Goal: Transaction & Acquisition: Purchase product/service

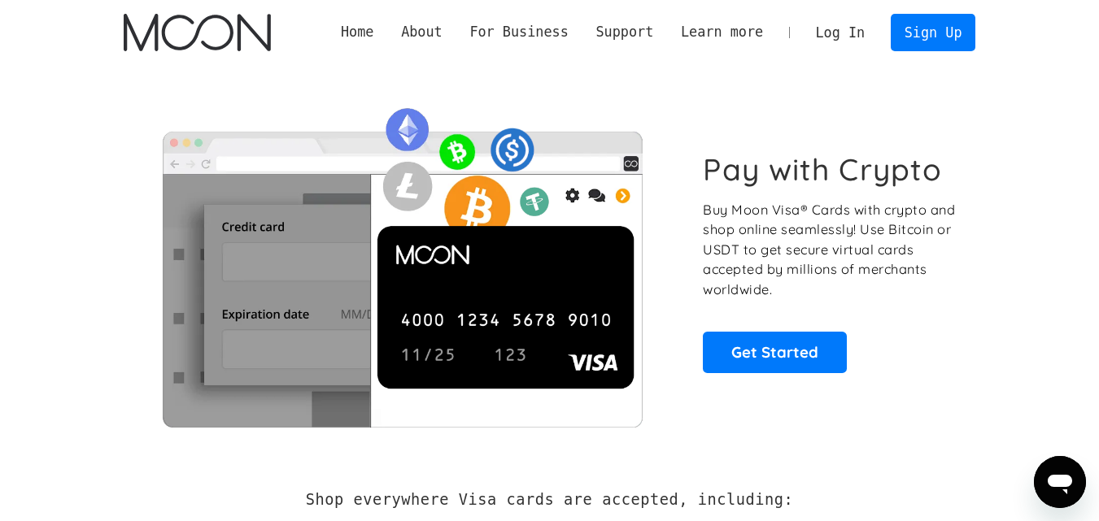
click at [845, 29] on link "Log In" at bounding box center [840, 33] width 76 height 36
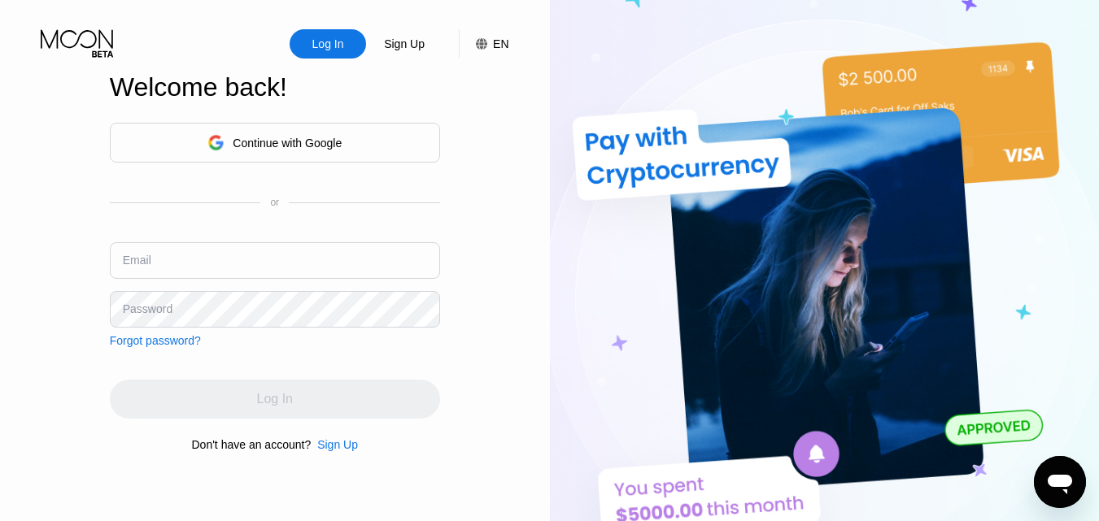
click at [325, 163] on div "Continue with Google or Email Password Forgot password?" at bounding box center [275, 235] width 330 height 224
click at [324, 145] on div "Continue with Google" at bounding box center [287, 143] width 109 height 13
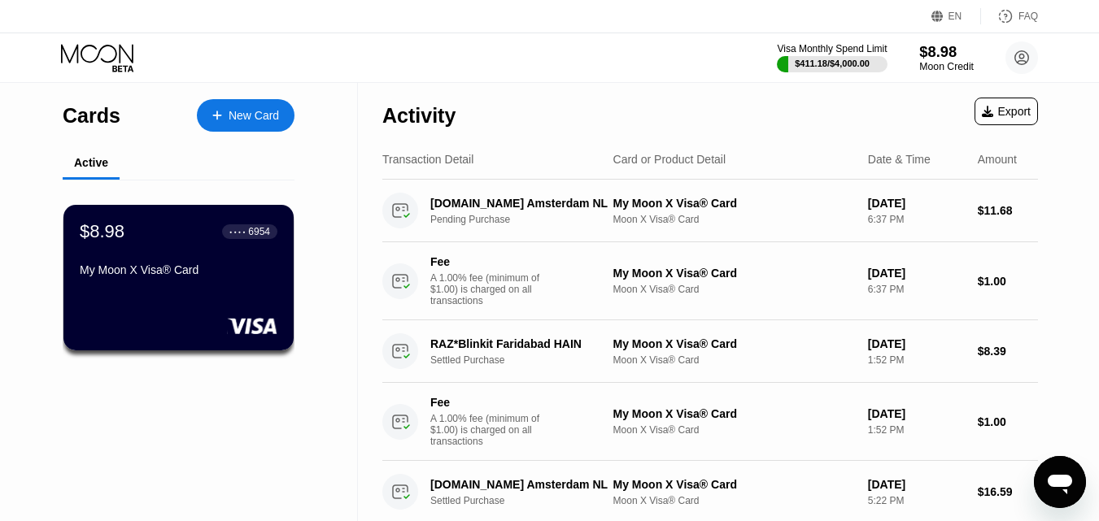
click at [934, 54] on div "$8.98" at bounding box center [946, 51] width 54 height 17
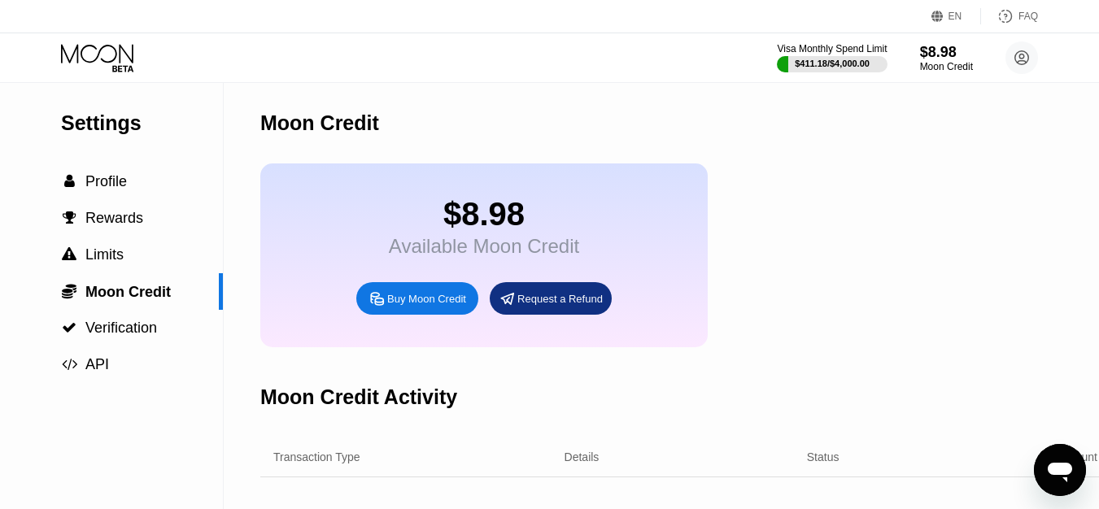
click at [435, 306] on div "Buy Moon Credit" at bounding box center [426, 299] width 79 height 14
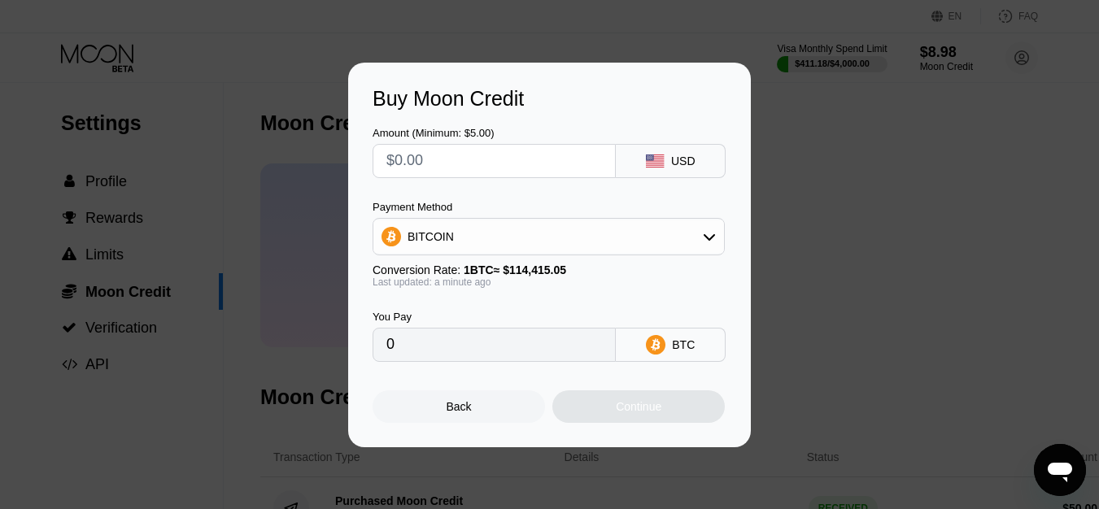
click at [535, 155] on input "text" at bounding box center [493, 161] width 215 height 33
type input "$3"
type input "0.00002623"
type input "$30"
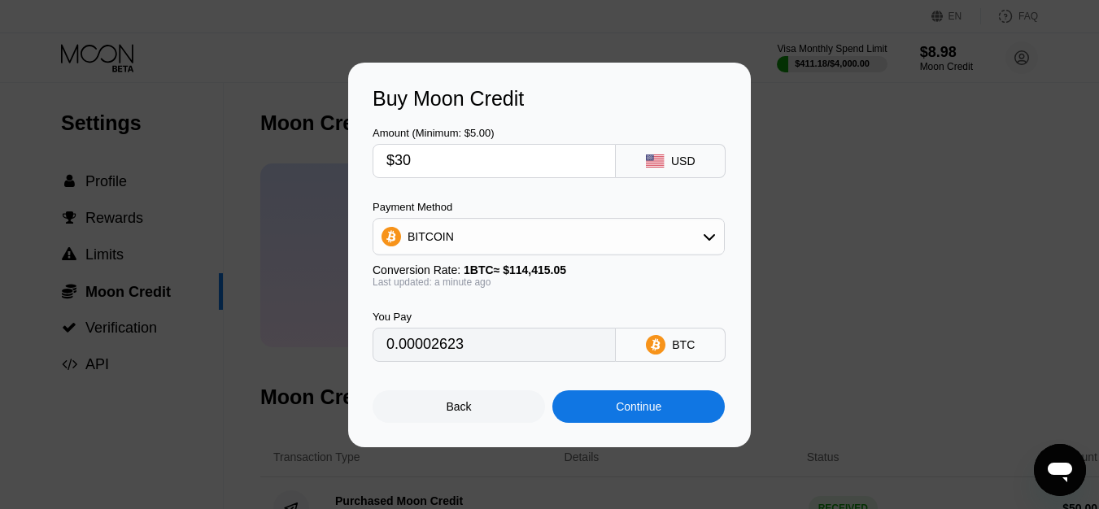
type input "0.00026221"
type input "$30"
click at [454, 242] on div "BITCOIN" at bounding box center [548, 236] width 350 height 33
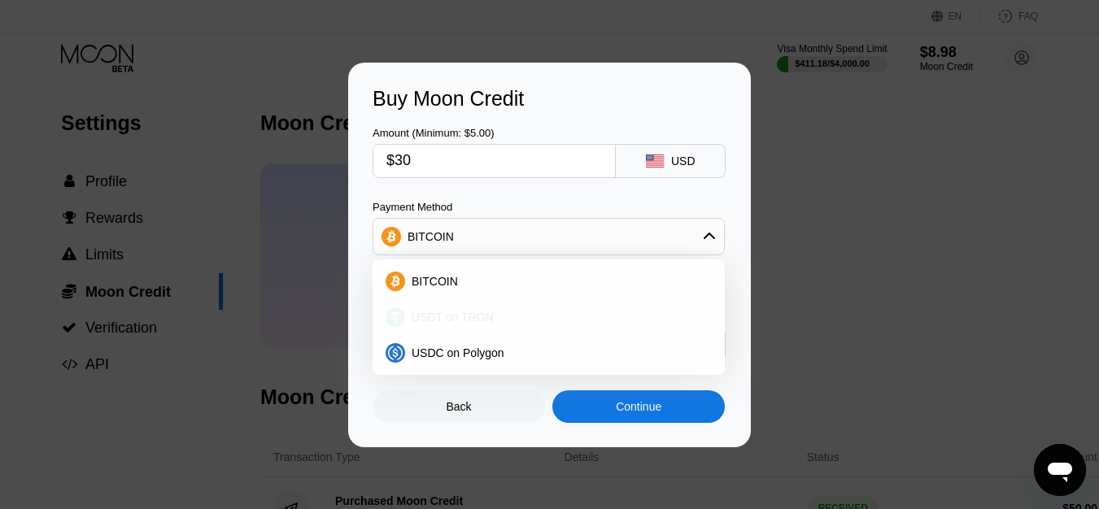
click at [466, 316] on span "USDT on TRON" at bounding box center [452, 317] width 82 height 13
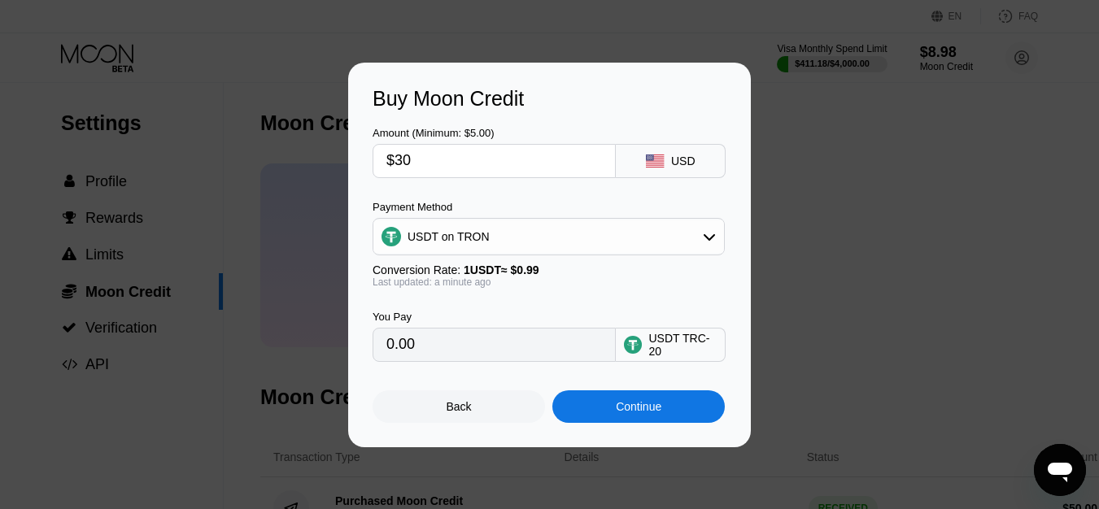
type input "30.30"
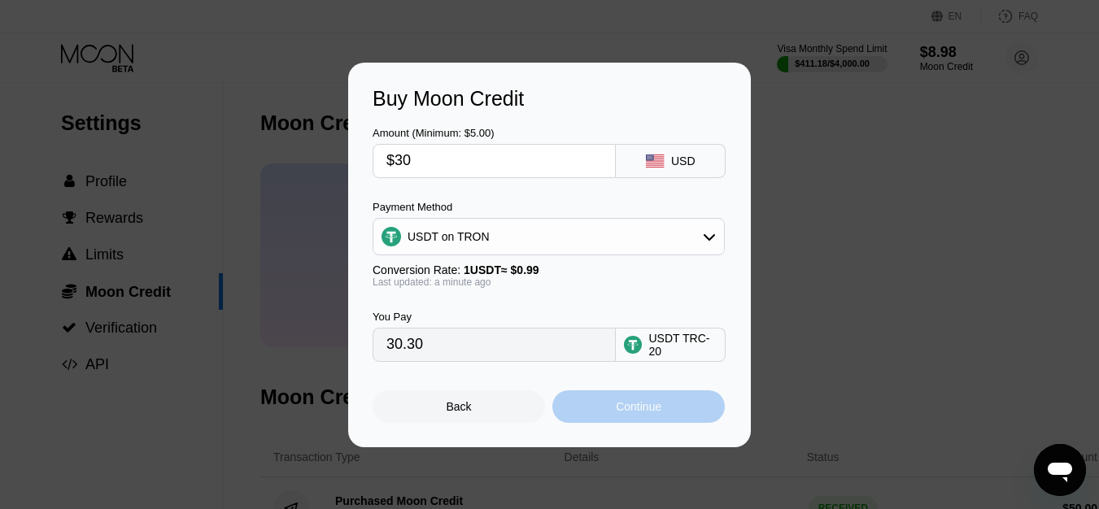
click at [659, 410] on div "Continue" at bounding box center [639, 406] width 46 height 13
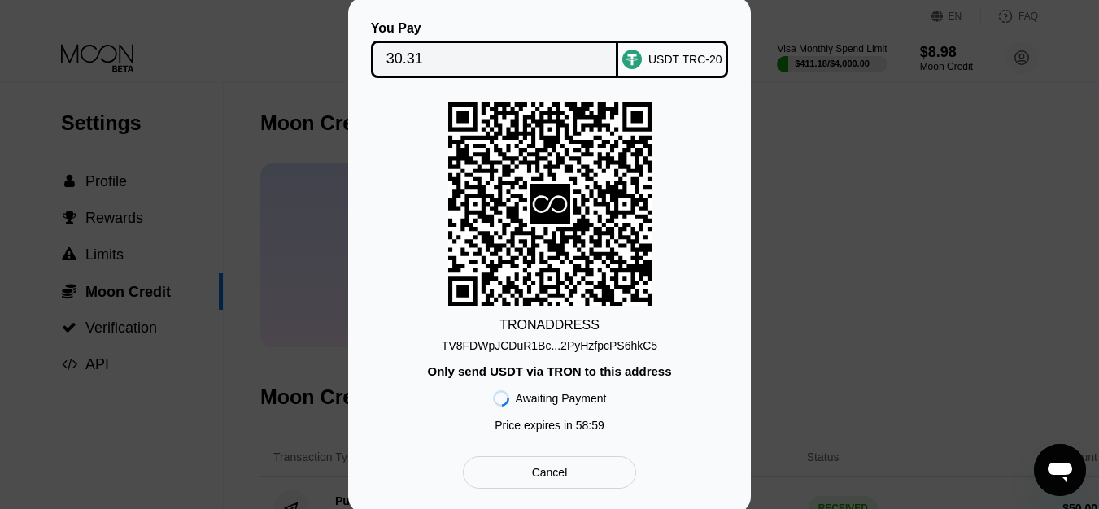
click at [550, 340] on div "TV8FDWpJCDuR1Bc...2PyHzfpcPS6hkC5" at bounding box center [549, 345] width 215 height 13
click at [598, 474] on div "Cancel" at bounding box center [549, 472] width 173 height 33
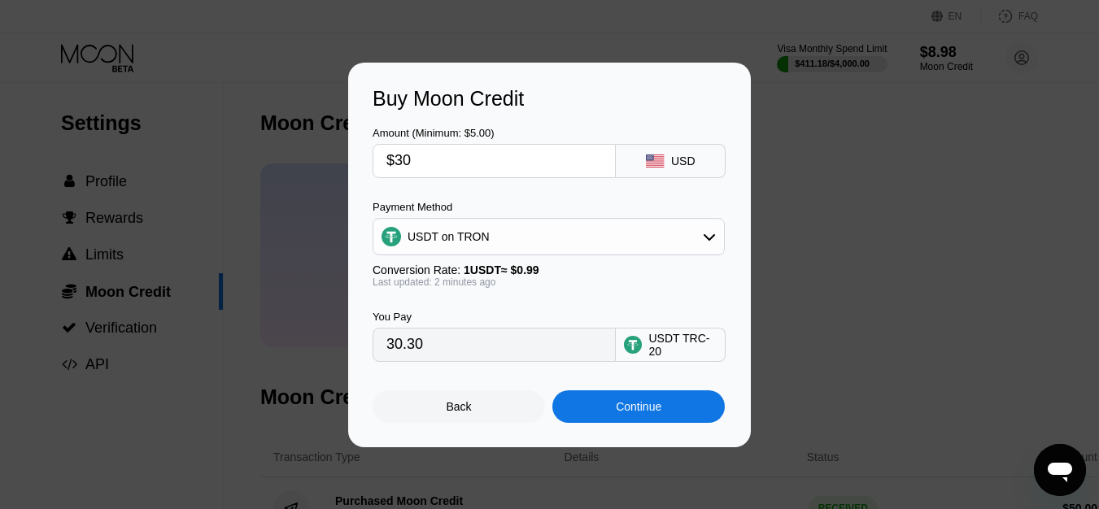
click at [429, 152] on input "$30" at bounding box center [493, 161] width 215 height 33
type input "$3"
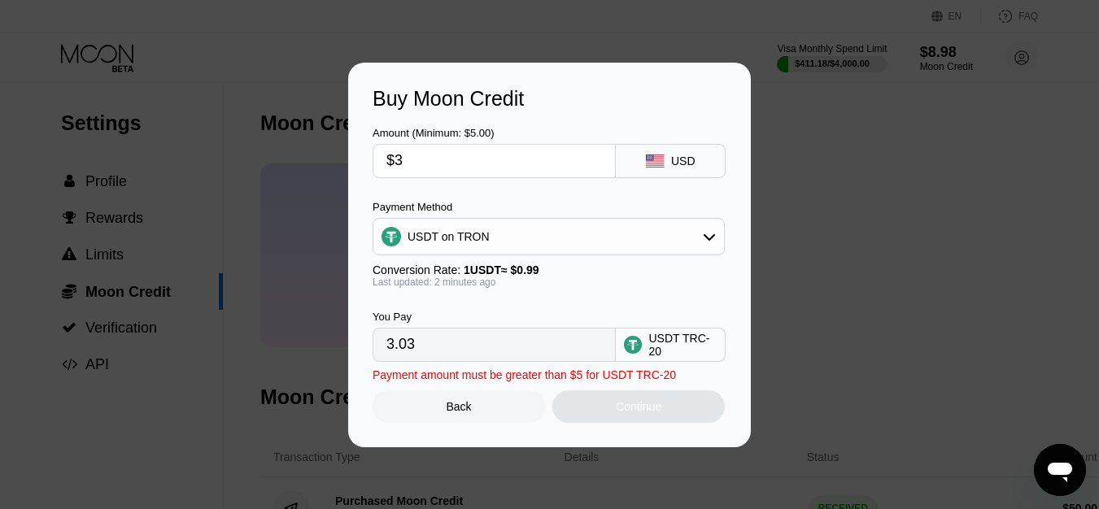
type input "3.03"
type input "0.00"
type input "$25"
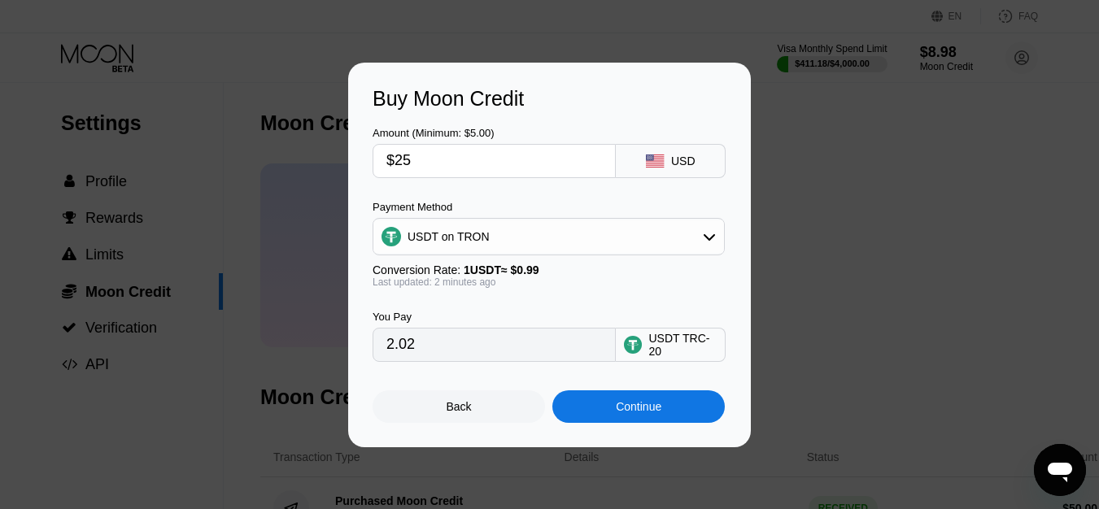
type input "25.25"
type input "$25"
click at [620, 403] on div "Continue" at bounding box center [638, 406] width 172 height 33
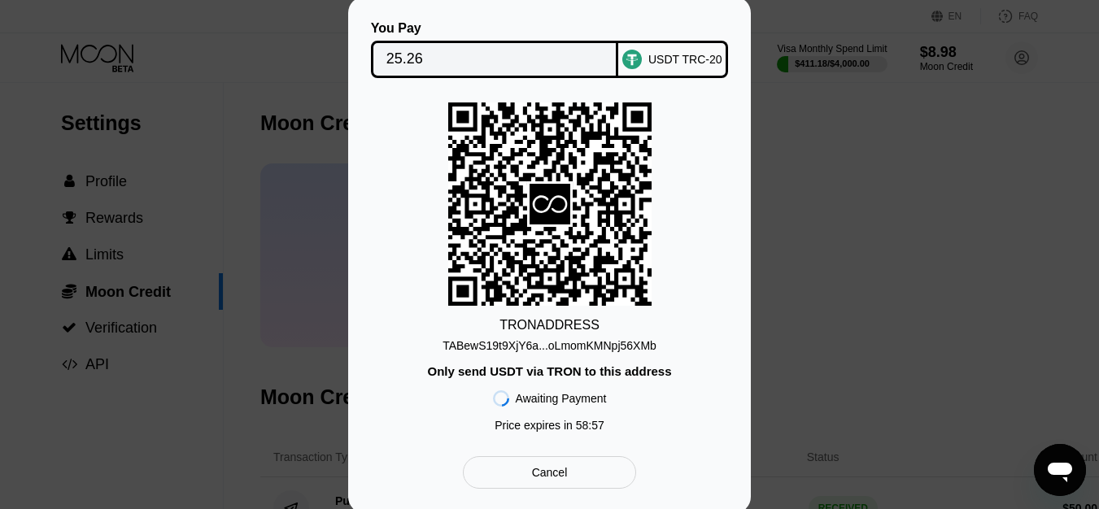
click at [548, 343] on div "TABewS19t9XjY6a...oLmomKMNpj56XMb" at bounding box center [549, 345] width 214 height 13
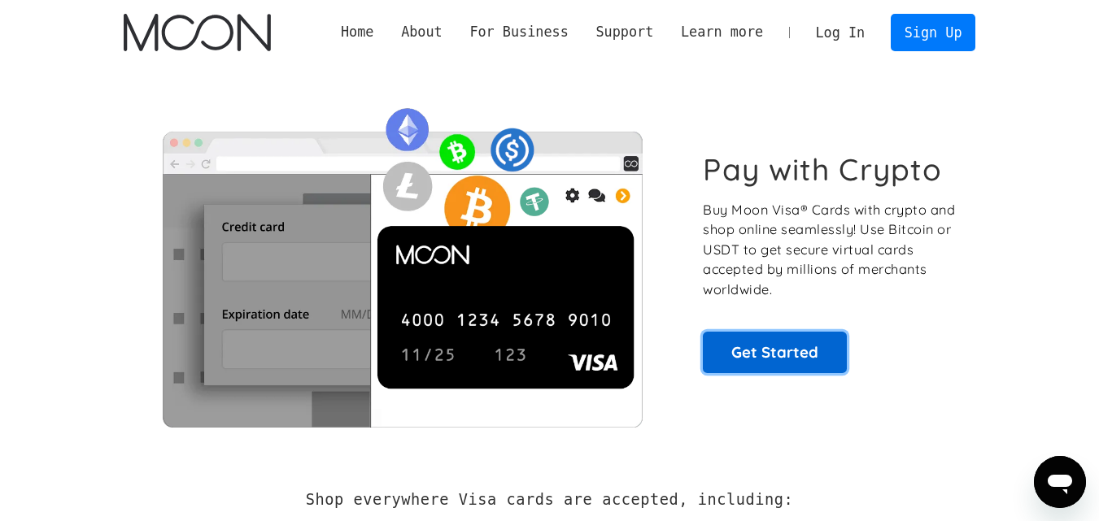
click at [807, 343] on link "Get Started" at bounding box center [775, 352] width 144 height 41
